Goal: Transaction & Acquisition: Book appointment/travel/reservation

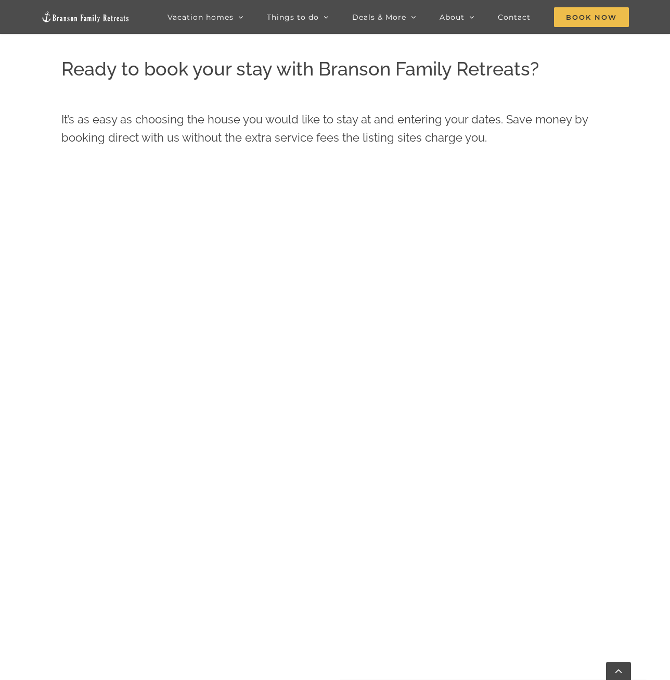
scroll to position [680, 0]
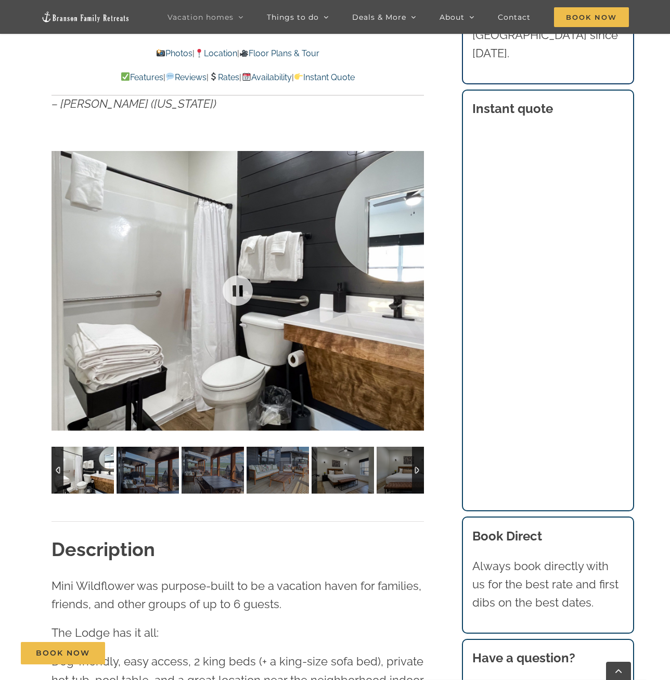
scroll to position [885, 0]
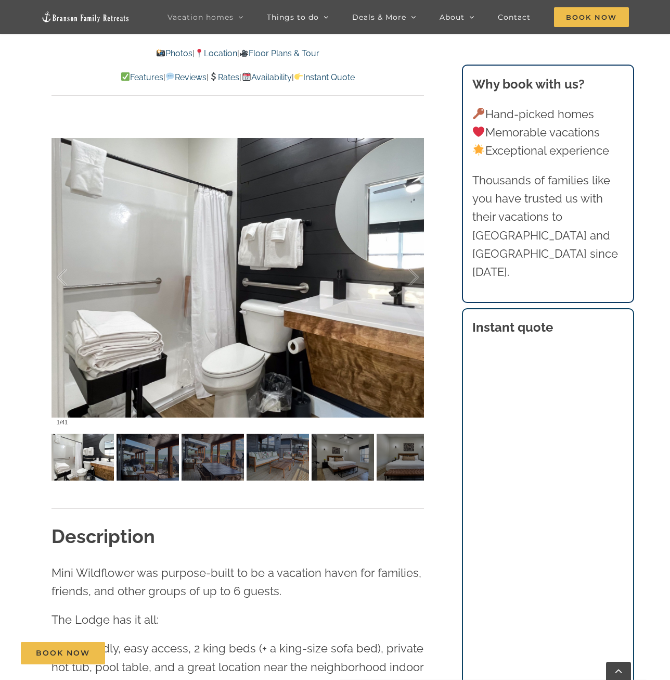
scroll to position [989, 0]
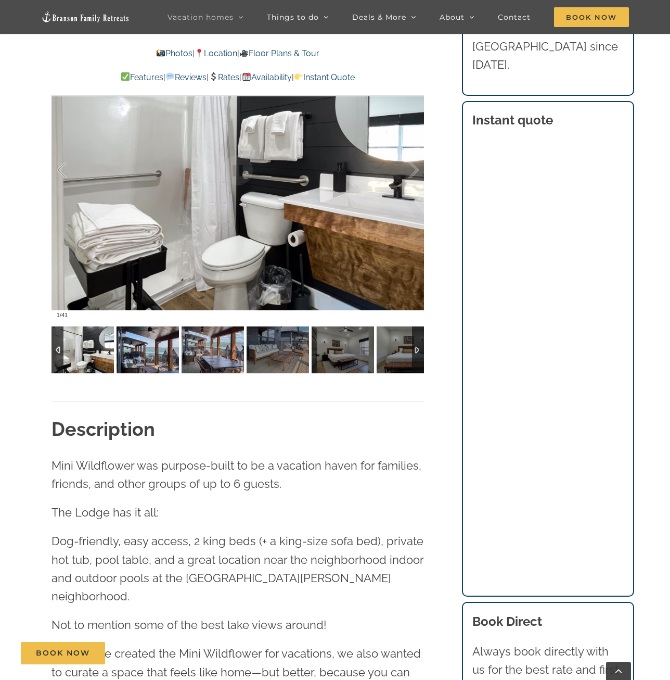
click at [131, 350] on img at bounding box center [148, 349] width 62 height 47
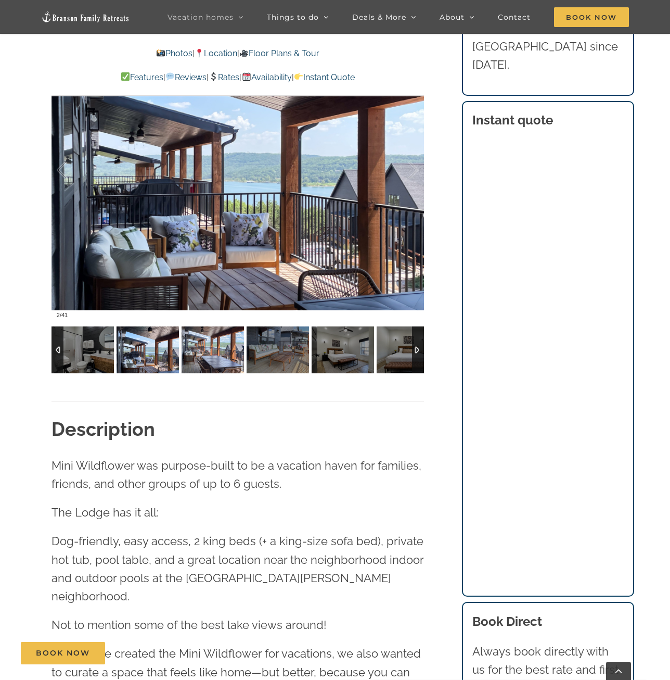
click at [205, 348] on img at bounding box center [213, 349] width 62 height 47
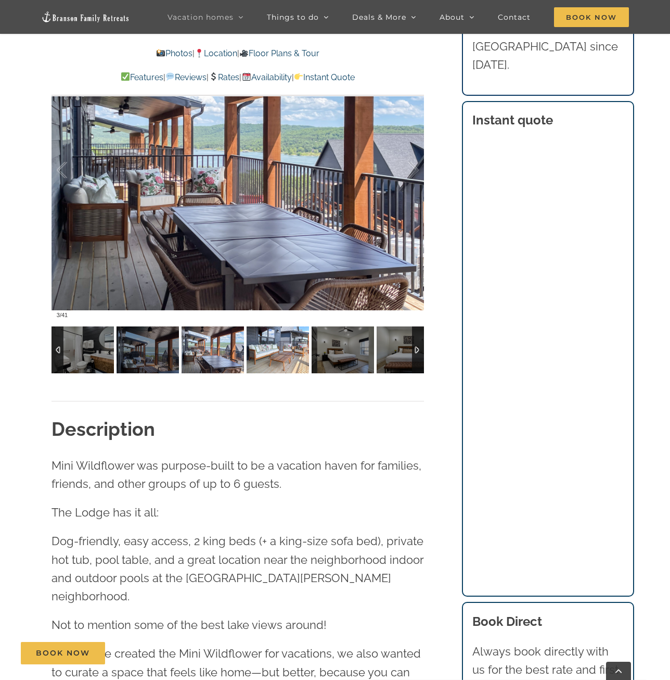
click at [266, 348] on img at bounding box center [278, 349] width 62 height 47
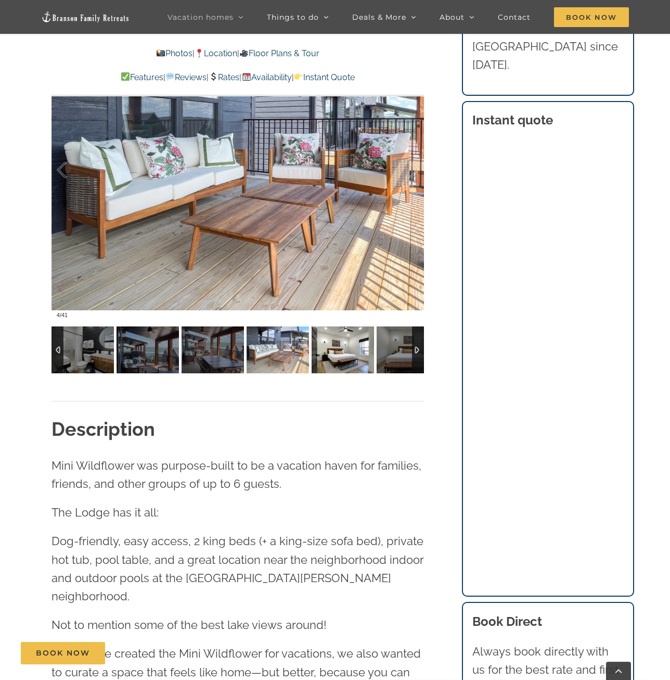
click at [344, 361] on img at bounding box center [343, 349] width 62 height 47
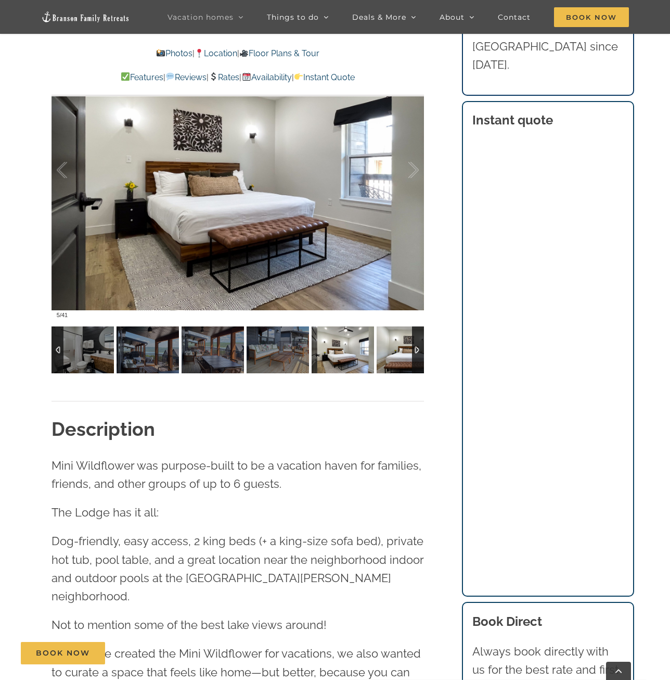
click at [389, 350] on img at bounding box center [408, 349] width 62 height 47
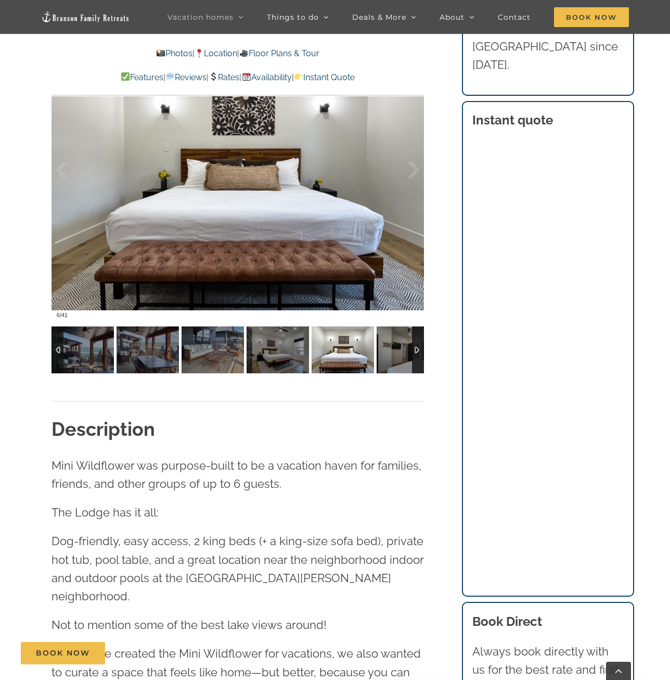
click at [420, 346] on div at bounding box center [418, 349] width 12 height 47
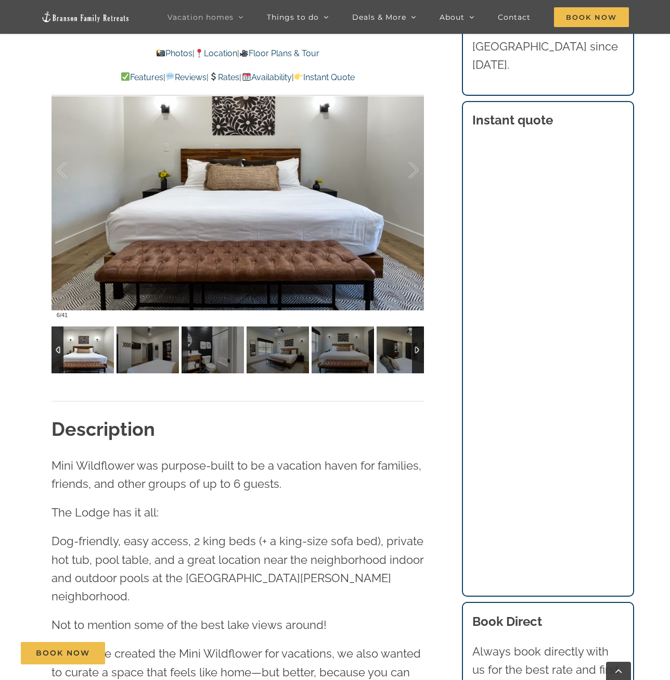
click at [420, 346] on div at bounding box center [418, 349] width 12 height 47
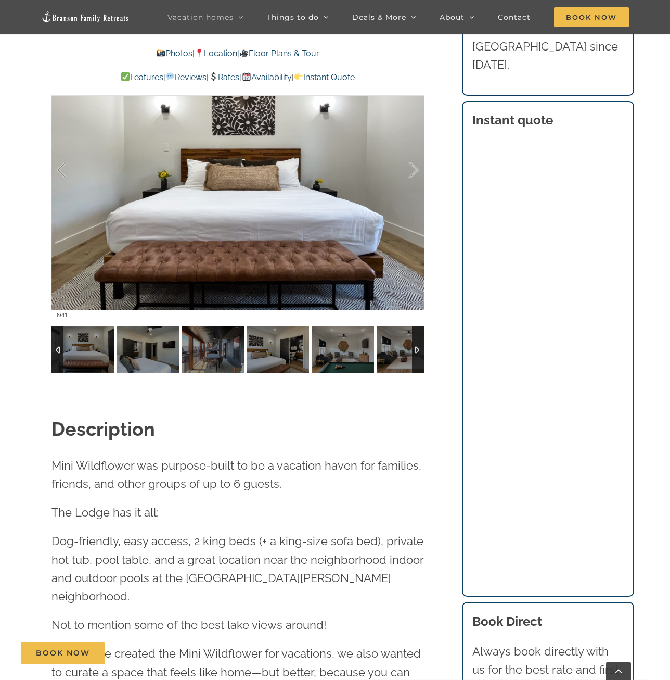
click at [420, 346] on div at bounding box center [418, 349] width 12 height 47
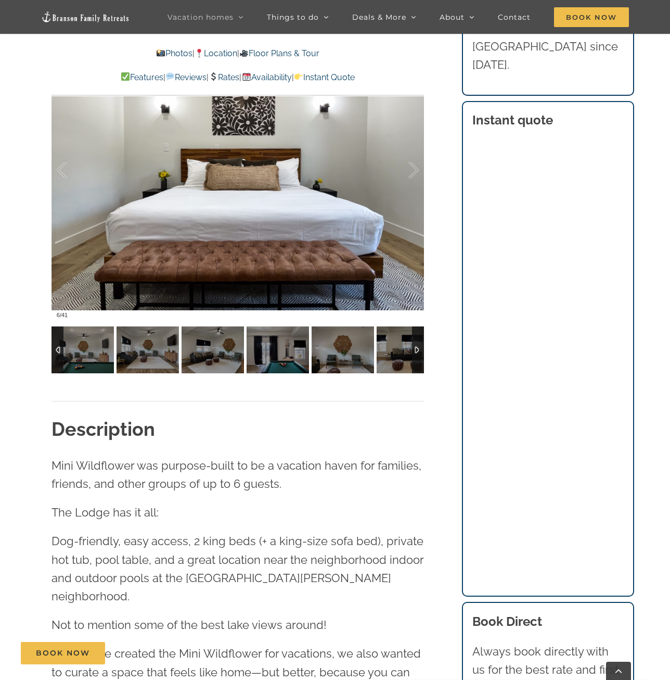
click at [420, 346] on div at bounding box center [418, 349] width 12 height 47
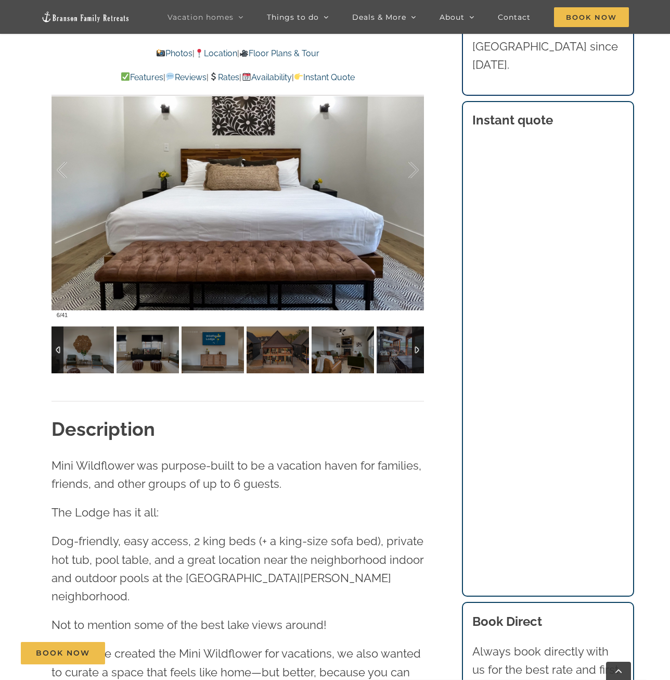
click at [420, 346] on div at bounding box center [418, 349] width 12 height 47
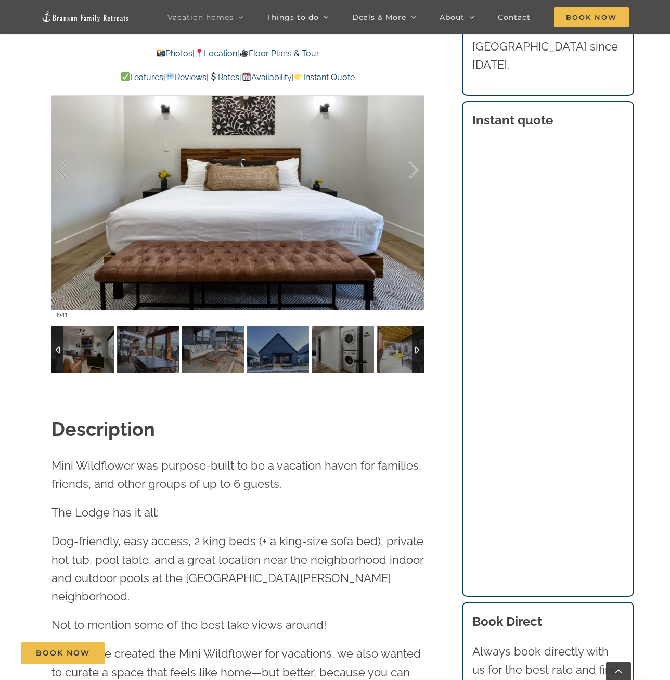
click at [420, 346] on div at bounding box center [418, 349] width 12 height 47
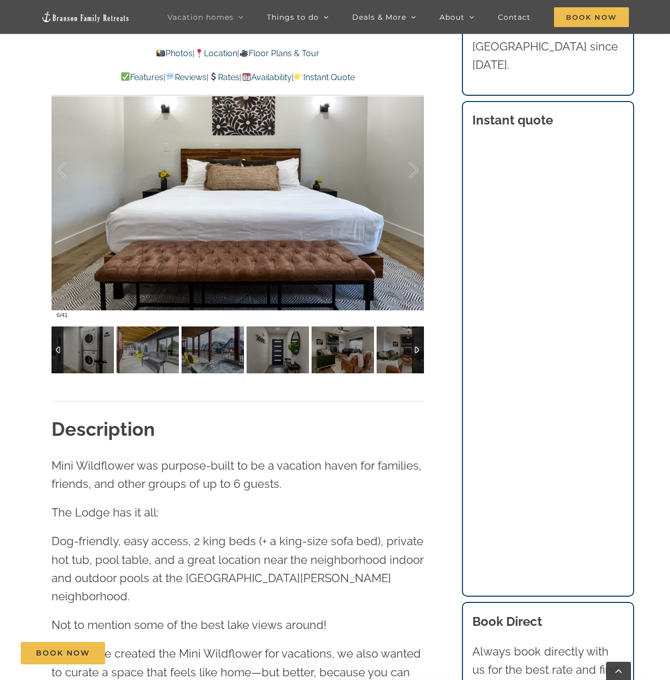
click at [420, 346] on div at bounding box center [418, 349] width 12 height 47
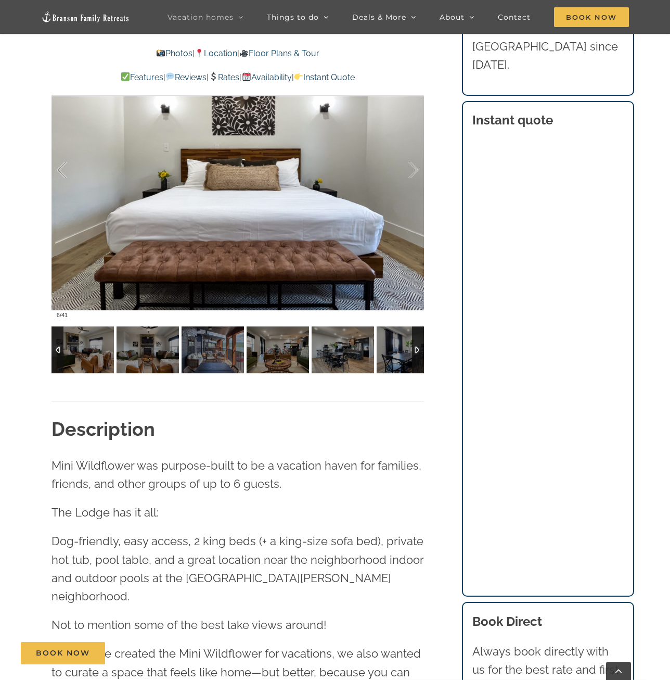
click at [59, 344] on div at bounding box center [58, 349] width 12 height 47
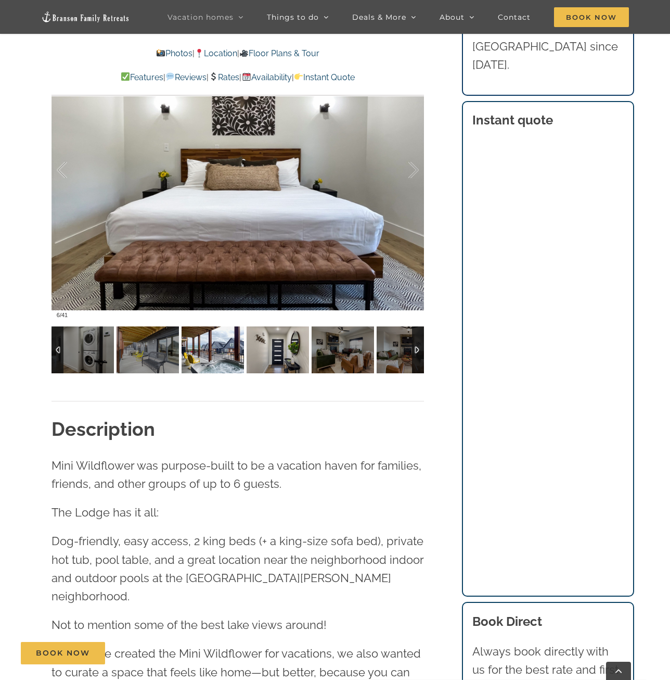
click at [213, 363] on img at bounding box center [213, 349] width 62 height 47
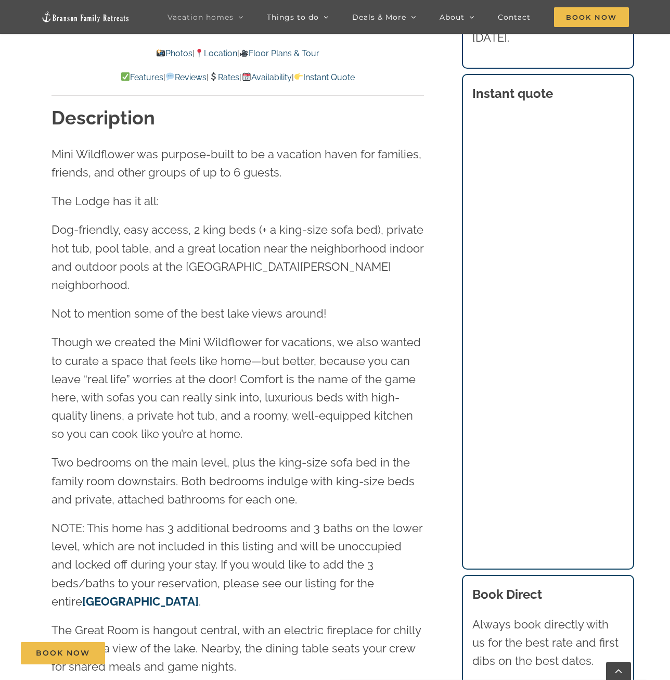
scroll to position [1301, 0]
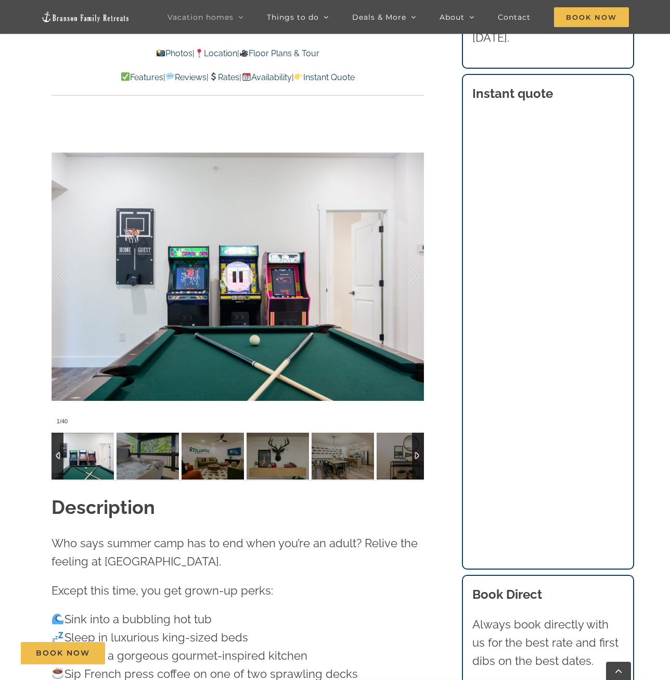
scroll to position [1145, 0]
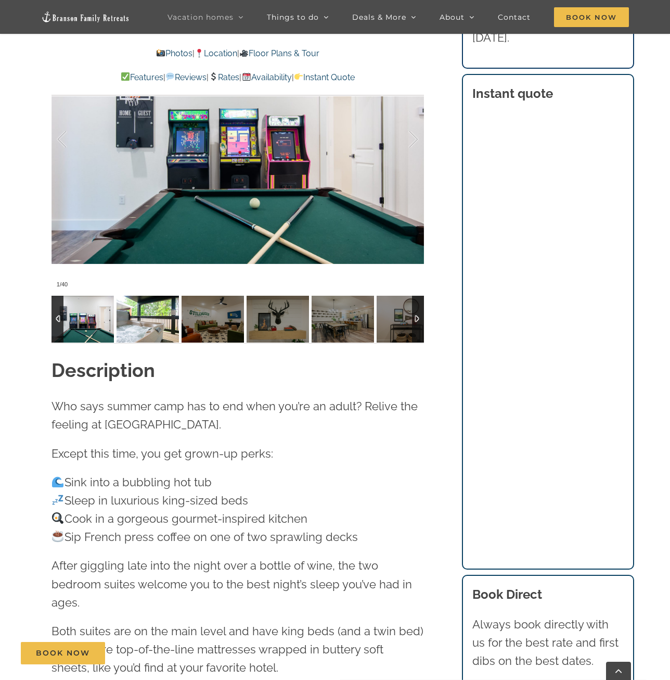
click at [148, 323] on img at bounding box center [148, 319] width 62 height 47
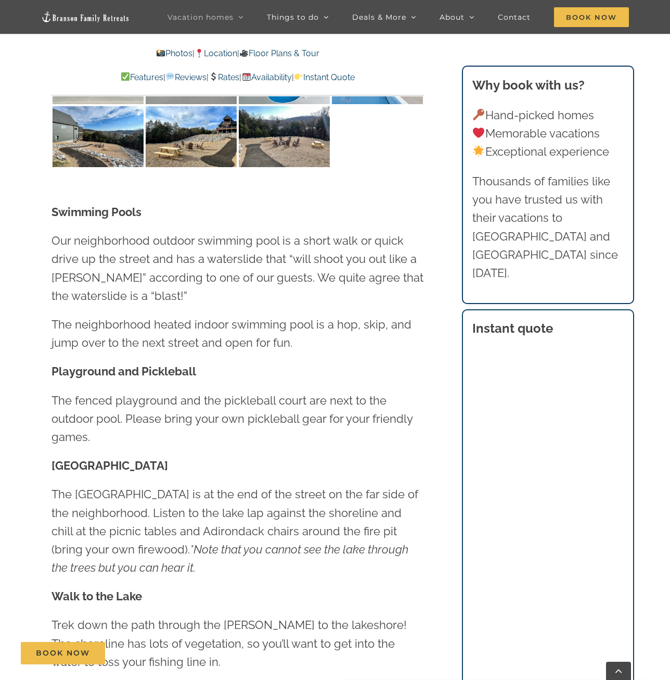
scroll to position [2914, 0]
